Goal: Browse casually

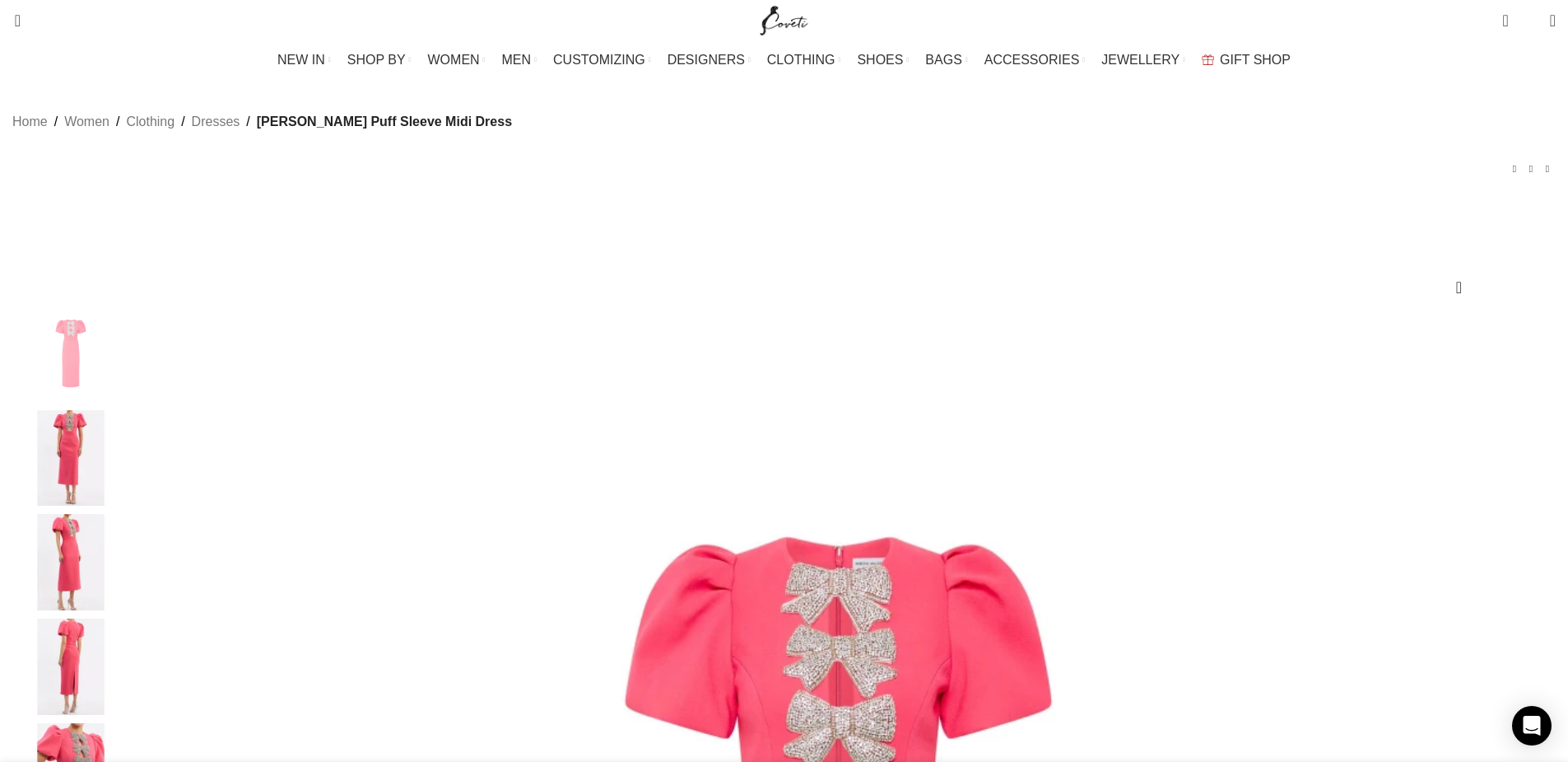
scroll to position [0, 346]
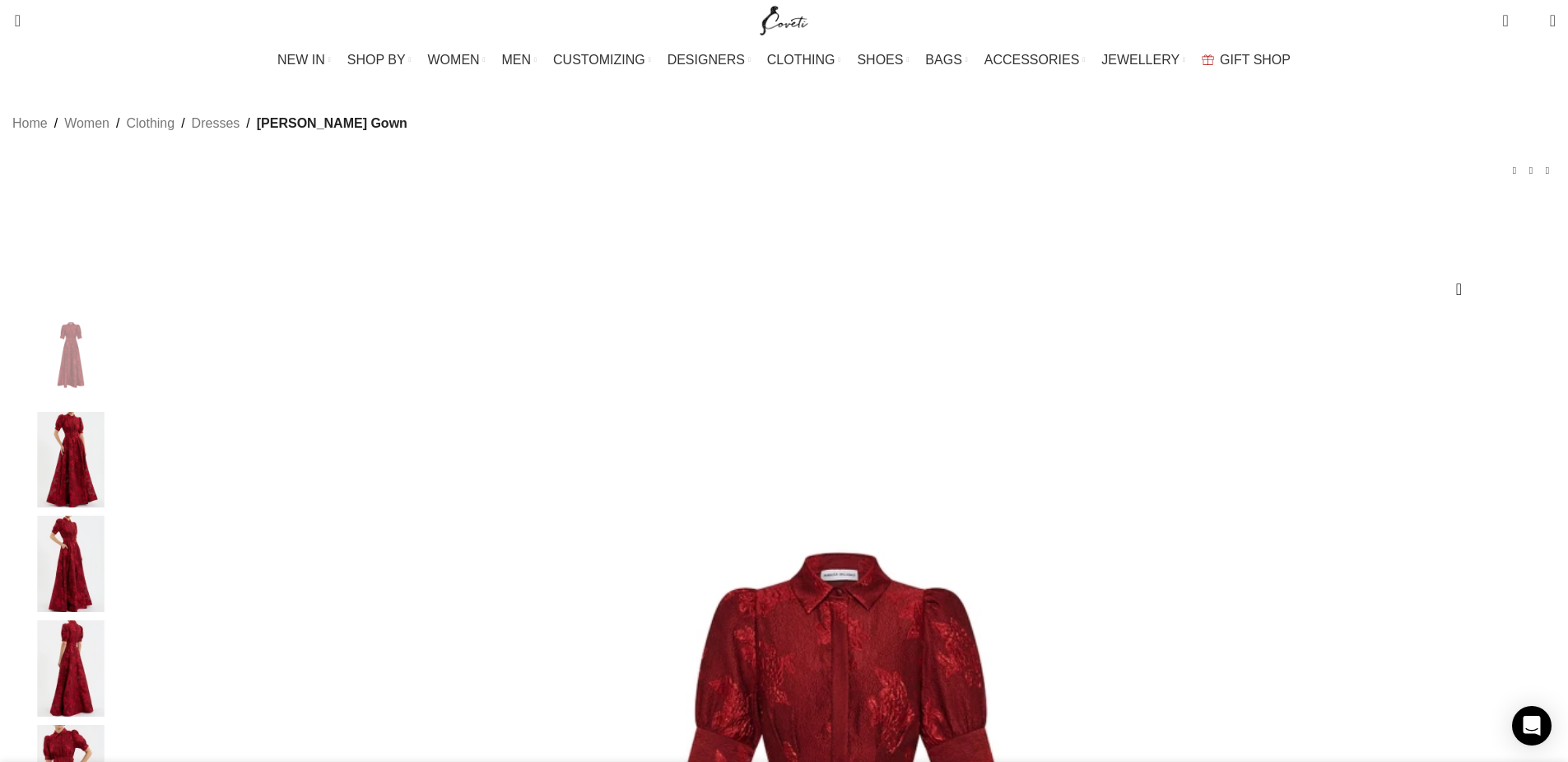
scroll to position [0, 346]
